Goal: Information Seeking & Learning: Check status

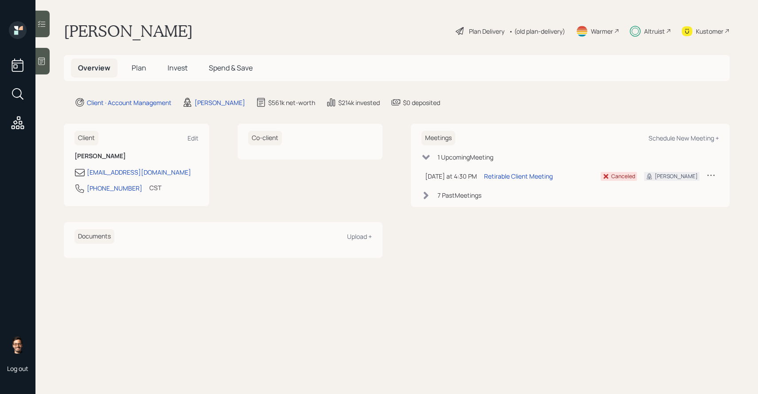
click at [170, 70] on span "Invest" at bounding box center [177, 68] width 20 height 10
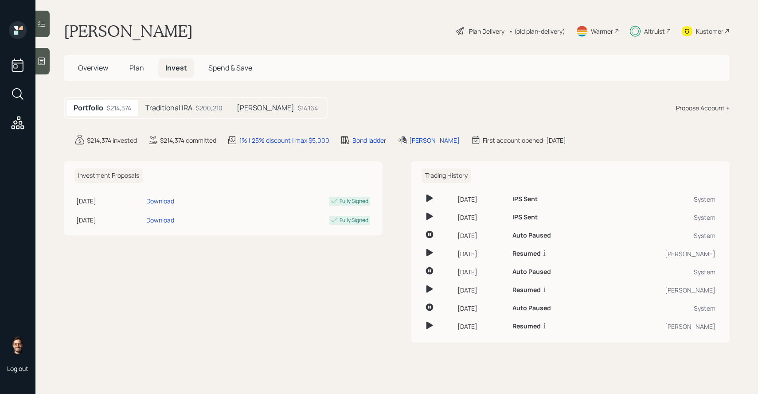
click at [173, 112] on h5 "Traditional IRA" at bounding box center [168, 108] width 47 height 8
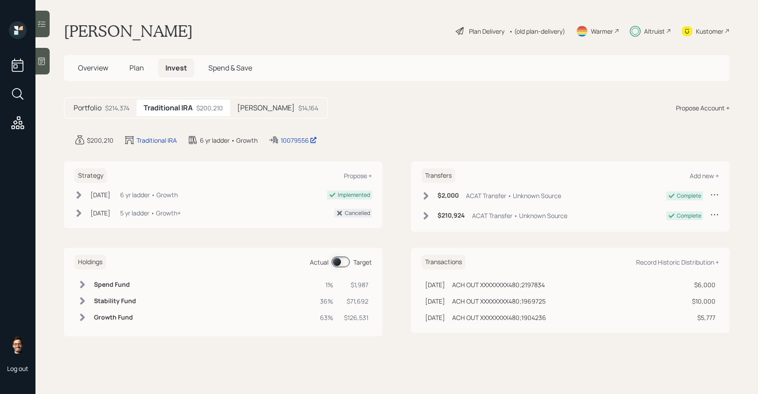
click at [262, 107] on h5 "[PERSON_NAME]" at bounding box center [266, 108] width 58 height 8
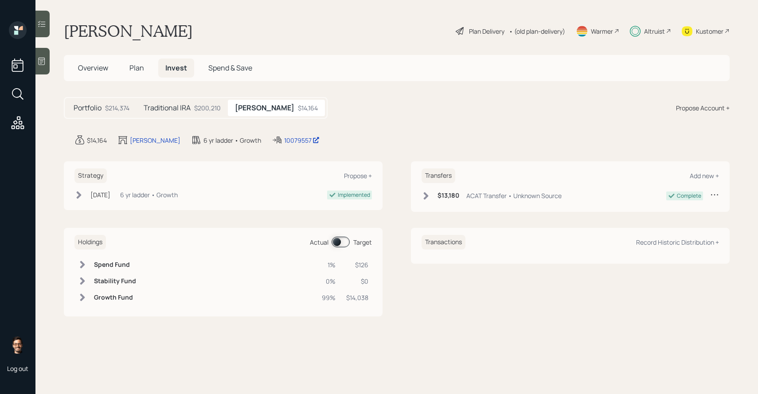
click at [200, 107] on div "$200,210" at bounding box center [207, 107] width 27 height 9
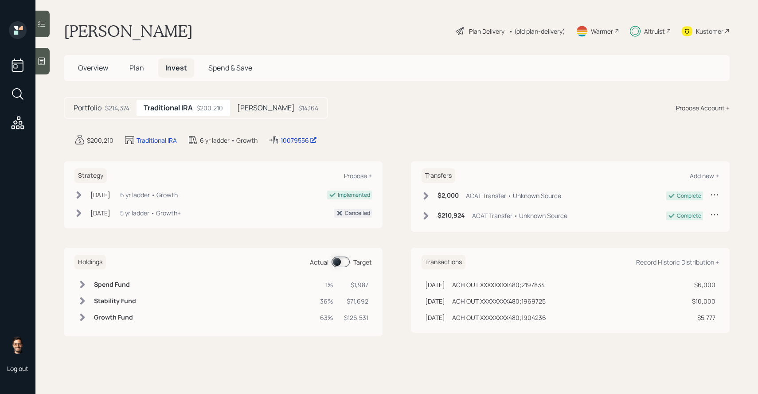
click at [46, 25] on icon at bounding box center [41, 23] width 9 height 9
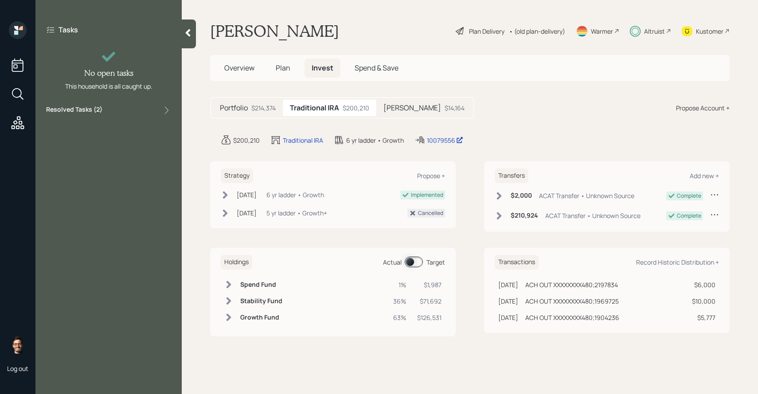
click at [117, 119] on div "Tasks No open tasks This household is all caught up. Resolved Tasks ( 2 )" at bounding box center [108, 70] width 146 height 98
click at [113, 112] on div "Resolved Tasks ( 2 )" at bounding box center [108, 110] width 125 height 11
click at [412, 254] on div "Holdings Actual Target Spend Fund 1% $1,987 Stability Fund 36% $71,692 Growth F…" at bounding box center [332, 292] width 245 height 89
click at [411, 261] on span at bounding box center [414, 262] width 18 height 11
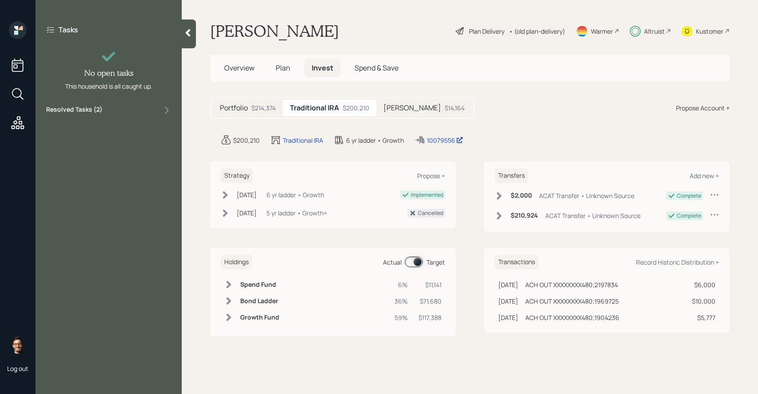
click at [411, 261] on span at bounding box center [414, 262] width 18 height 11
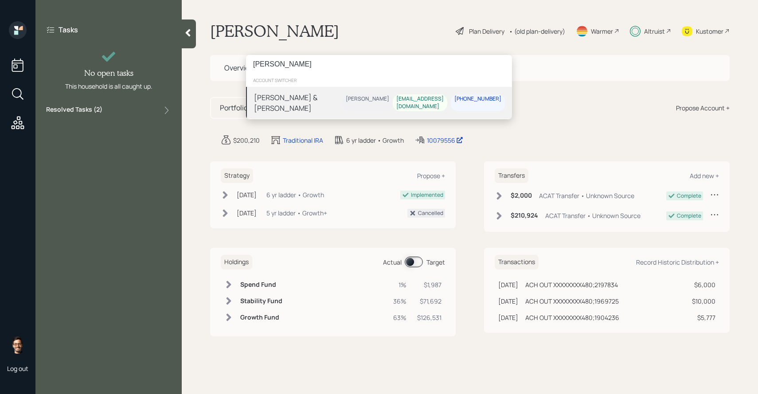
type input "[PERSON_NAME]"
